Goal: Task Accomplishment & Management: Manage account settings

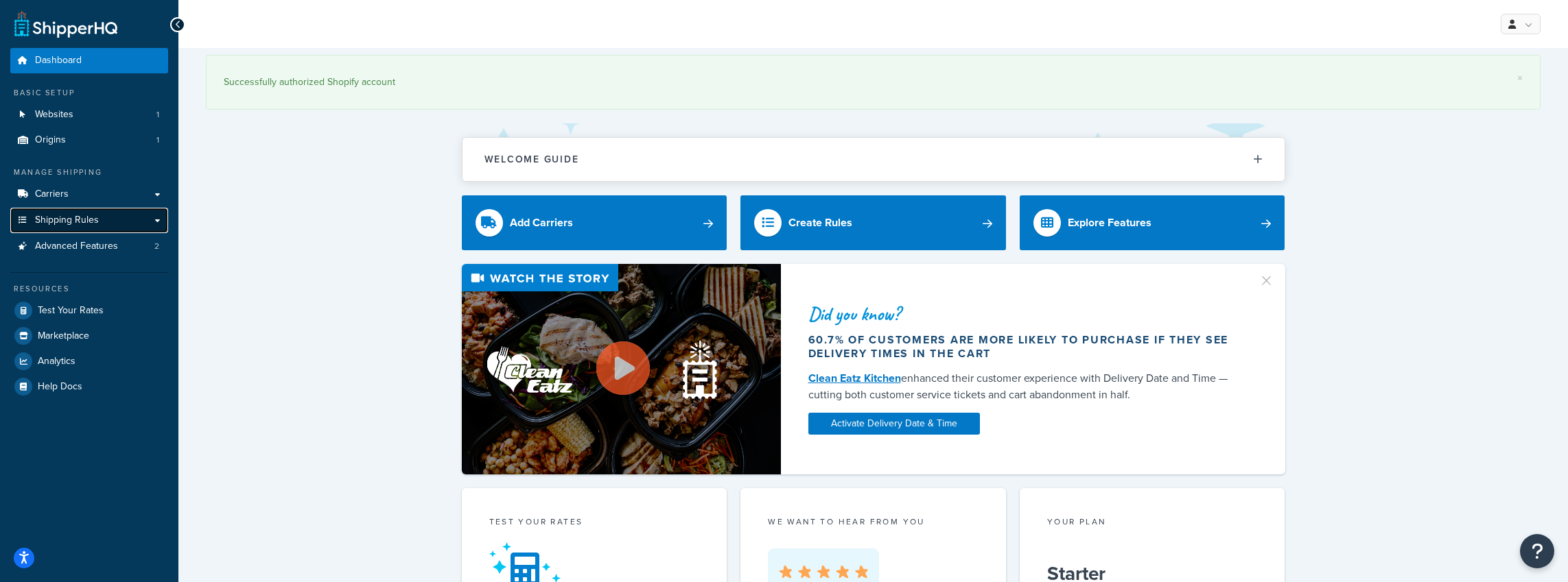
click at [65, 220] on span "Shipping Rules" at bounding box center [67, 220] width 64 height 12
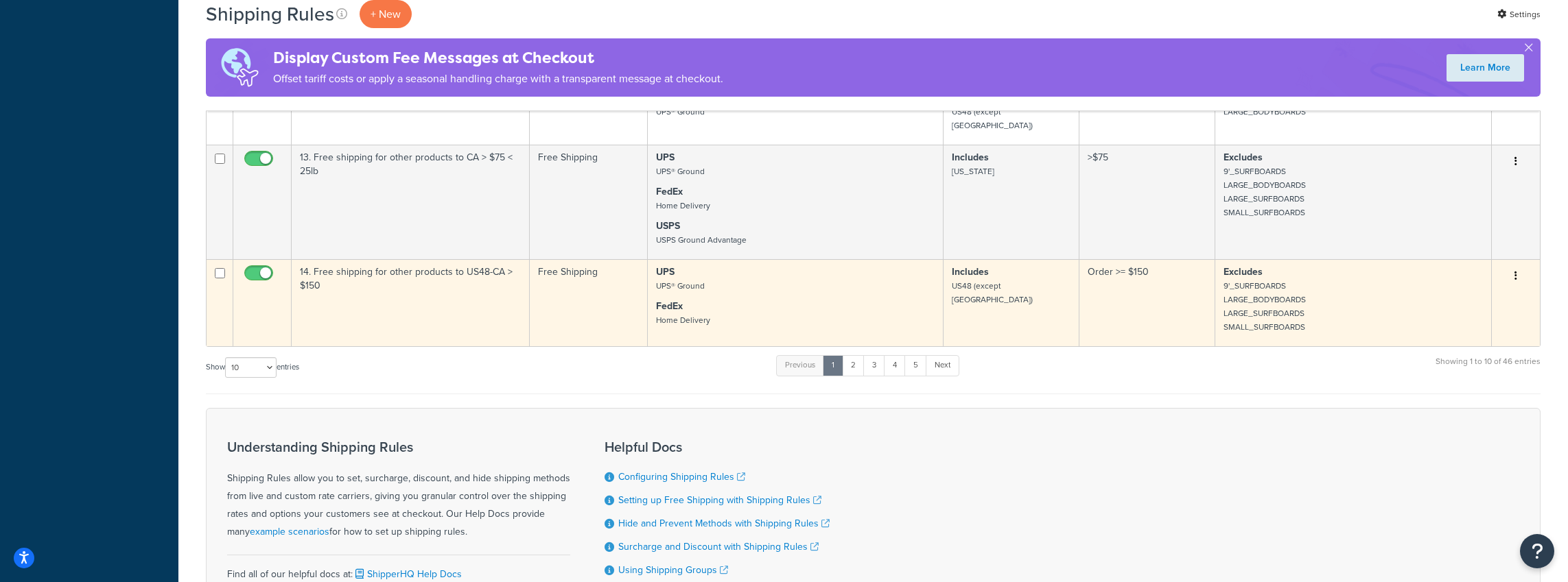
scroll to position [893, 0]
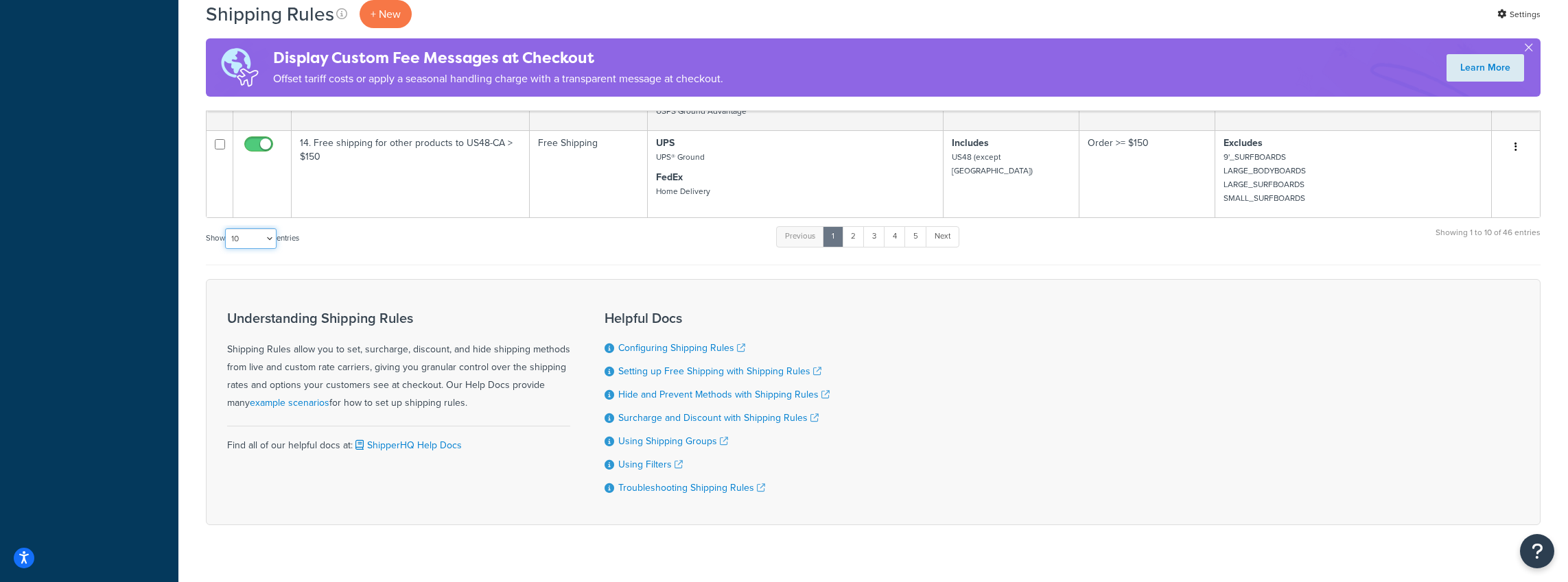
click at [269, 228] on select "10 15 25 50 100 1000" at bounding box center [251, 238] width 52 height 20
select select "50"
click at [227, 228] on select "10 15 25 50 100 1000" at bounding box center [251, 238] width 52 height 20
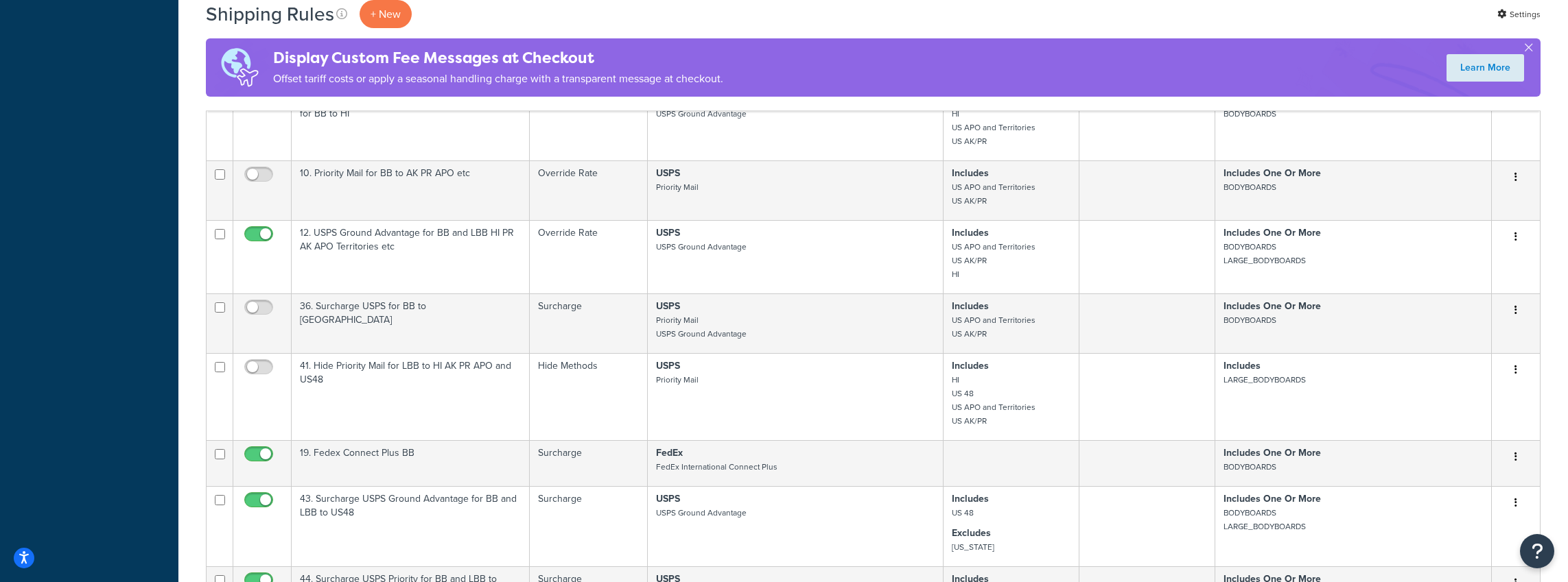
scroll to position [2510, 0]
